Goal: Find specific page/section: Find specific page/section

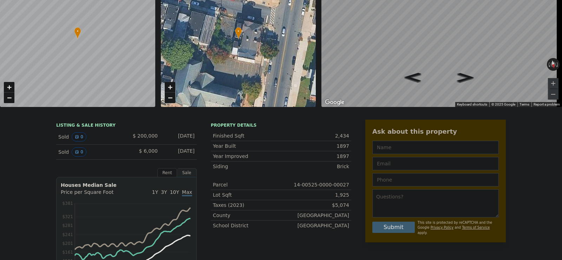
scroll to position [8, 0]
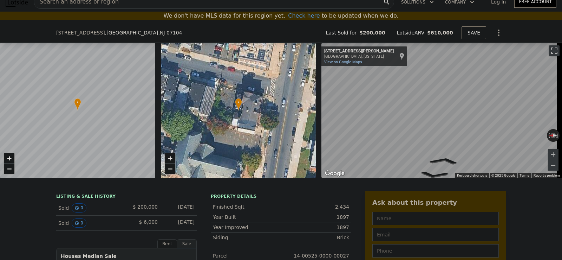
click at [114, 105] on div at bounding box center [78, 111] width 186 height 162
drag, startPoint x: 114, startPoint y: 105, endPoint x: 114, endPoint y: 119, distance: 13.7
click at [114, 119] on div at bounding box center [78, 111] width 186 height 162
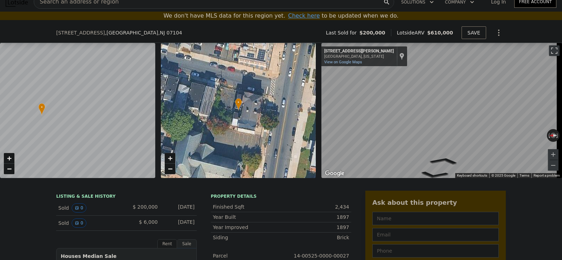
click at [71, 106] on div at bounding box center [78, 111] width 186 height 162
click at [69, 96] on div at bounding box center [78, 111] width 186 height 162
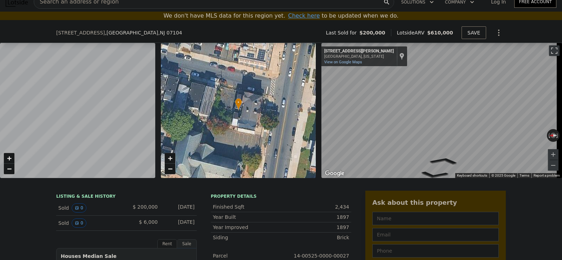
click at [69, 96] on div at bounding box center [78, 111] width 186 height 162
click at [74, 106] on div at bounding box center [78, 111] width 186 height 162
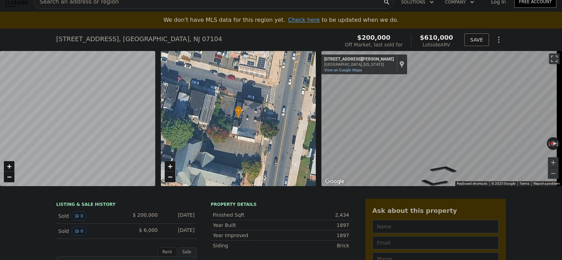
scroll to position [0, 0]
